Goal: Find contact information: Find contact information

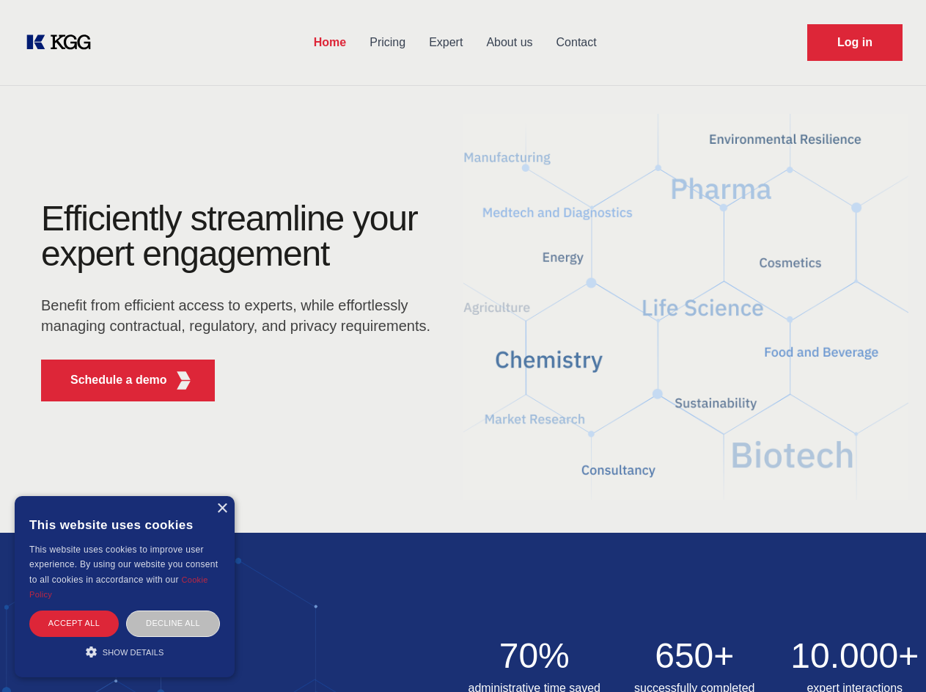
click at [463, 345] on div "Efficiently streamline your expert engagement Benefit from efficient access to …" at bounding box center [241, 307] width 446 height 212
click at [110, 380] on p "Schedule a demo" at bounding box center [118, 380] width 97 height 18
click at [221, 508] on div "× This website uses cookies This website uses cookies to improve user experienc…" at bounding box center [125, 586] width 220 height 181
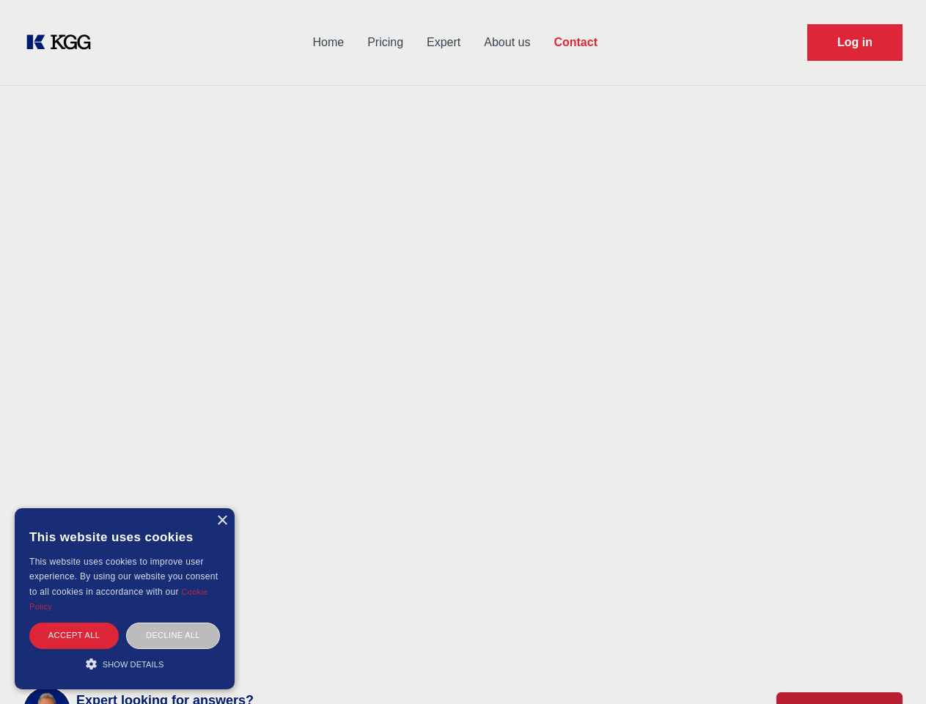
click at [74, 623] on div "Accept all" at bounding box center [73, 636] width 89 height 26
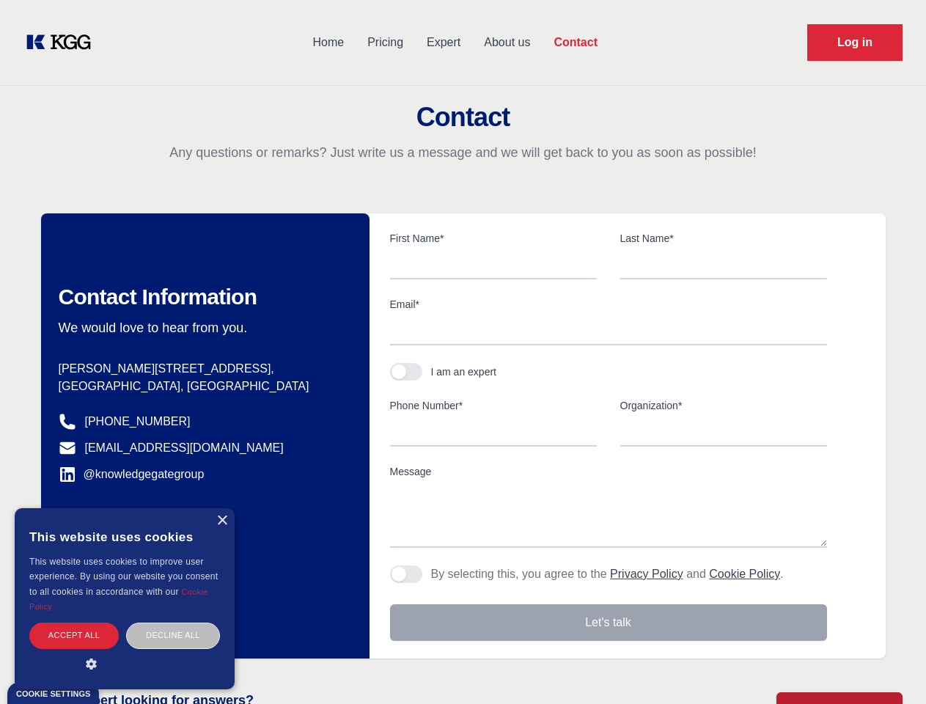
click at [173, 623] on div "Contact Information We would love to hear from you. Postal address [PERSON_NAME…" at bounding box center [205, 435] width 329 height 445
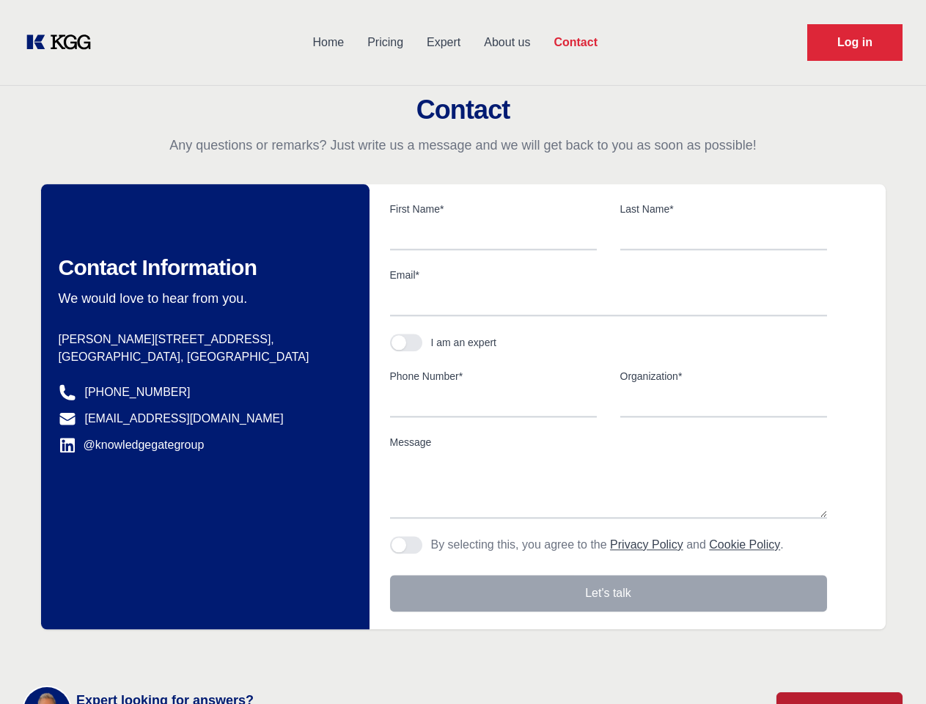
click at [125, 651] on main "Contact Any questions or remarks? Just write us a message and we will get back …" at bounding box center [463, 381] width 926 height 763
